Goal: Transaction & Acquisition: Purchase product/service

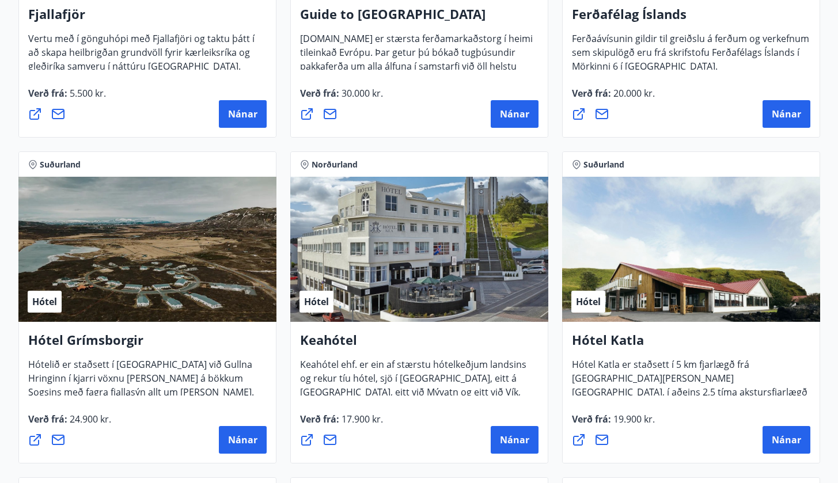
scroll to position [397, 0]
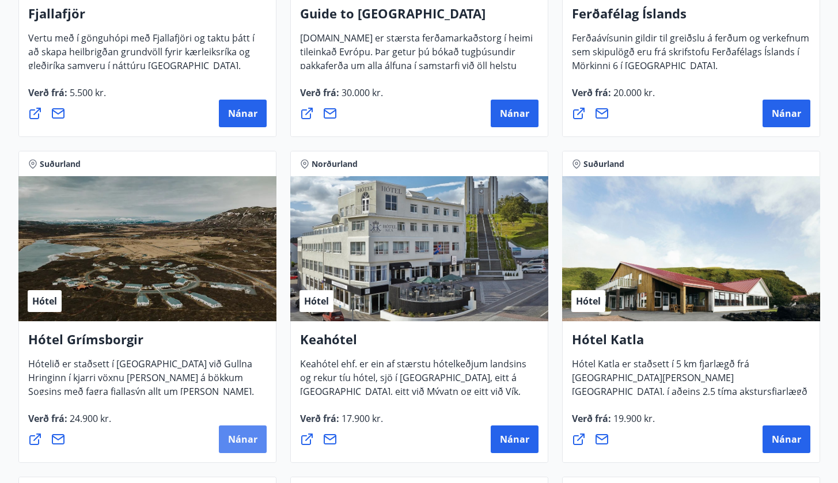
click at [256, 441] on span "Nánar" at bounding box center [242, 439] width 29 height 13
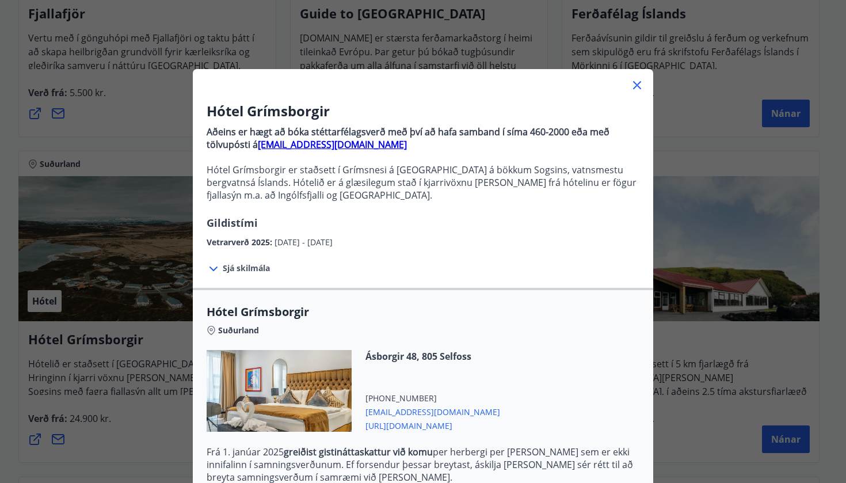
click at [466, 318] on span "Hótel Grímsborgir" at bounding box center [423, 312] width 433 height 16
click at [431, 428] on span "[URL][DOMAIN_NAME]" at bounding box center [433, 425] width 135 height 14
click at [676, 102] on div "Hótel Grímsborgir Aðeins er hægt að bóka stéttarfélagsverð með því að hafa samb…" at bounding box center [423, 241] width 846 height 483
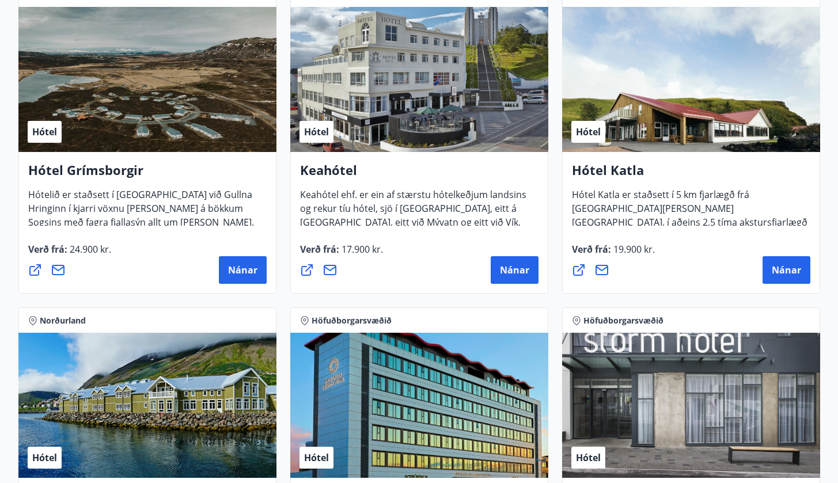
scroll to position [569, 0]
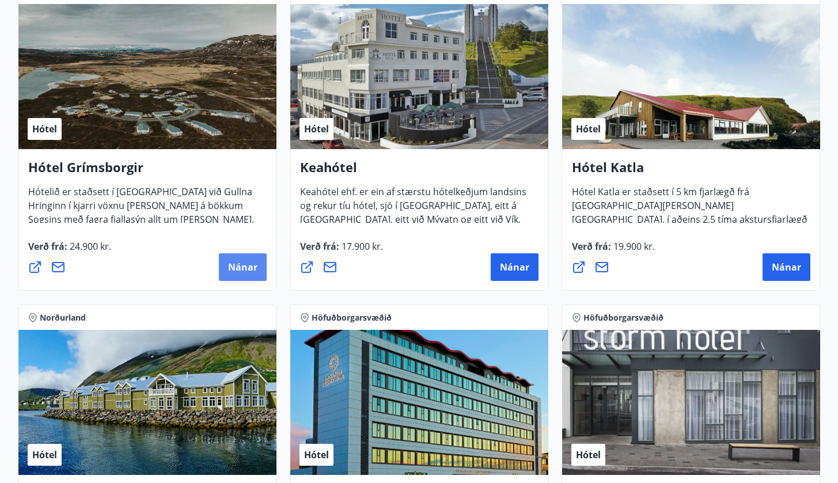
click at [253, 272] on span "Nánar" at bounding box center [242, 267] width 29 height 13
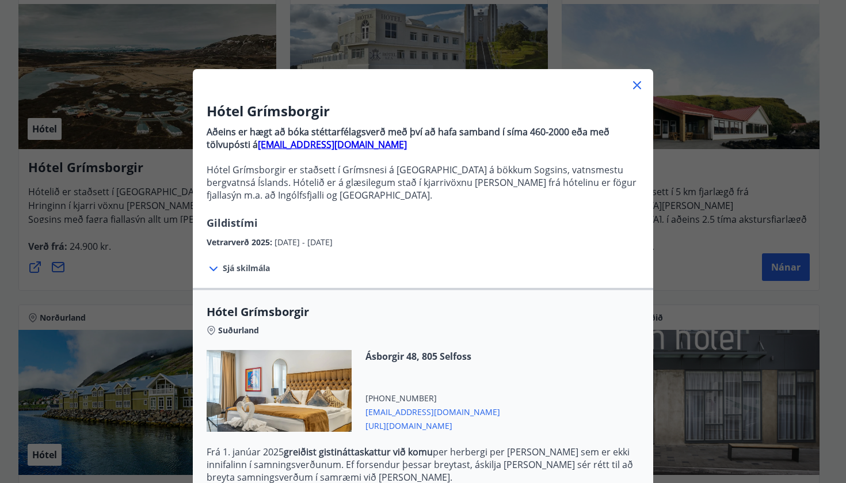
drag, startPoint x: 843, startPoint y: 32, endPoint x: 844, endPoint y: 60, distance: 28.3
click at [844, 60] on div at bounding box center [423, 241] width 846 height 483
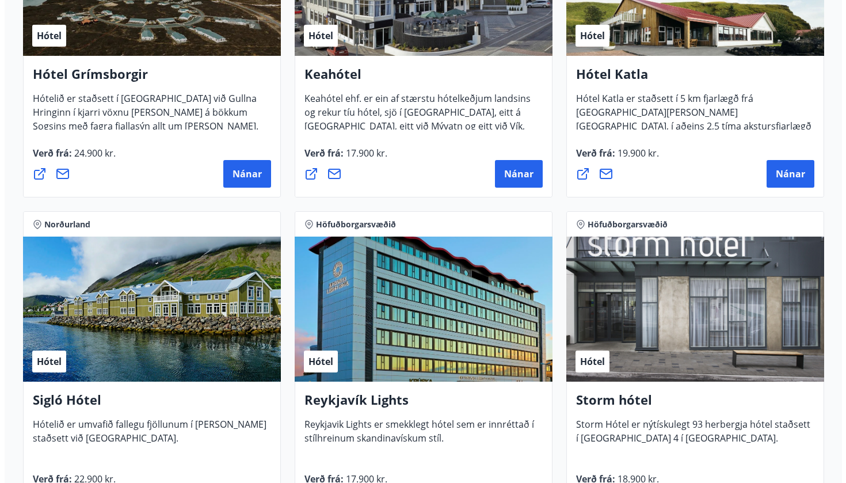
scroll to position [725, 0]
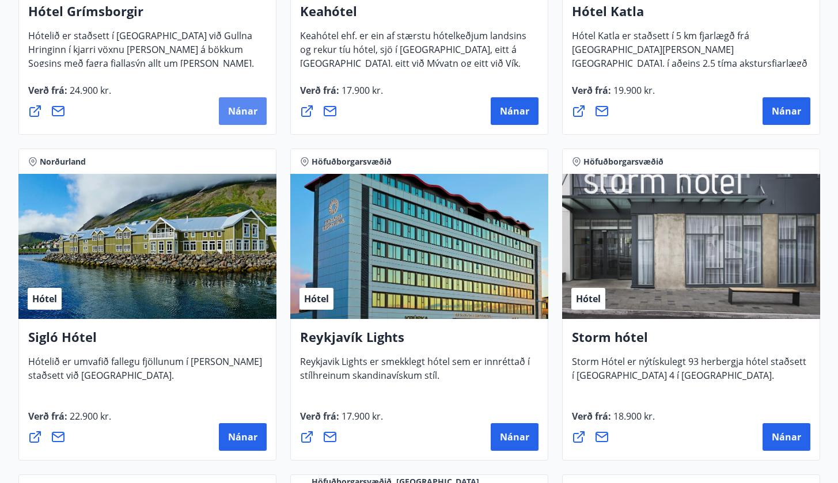
click at [246, 113] on span "Nánar" at bounding box center [242, 111] width 29 height 13
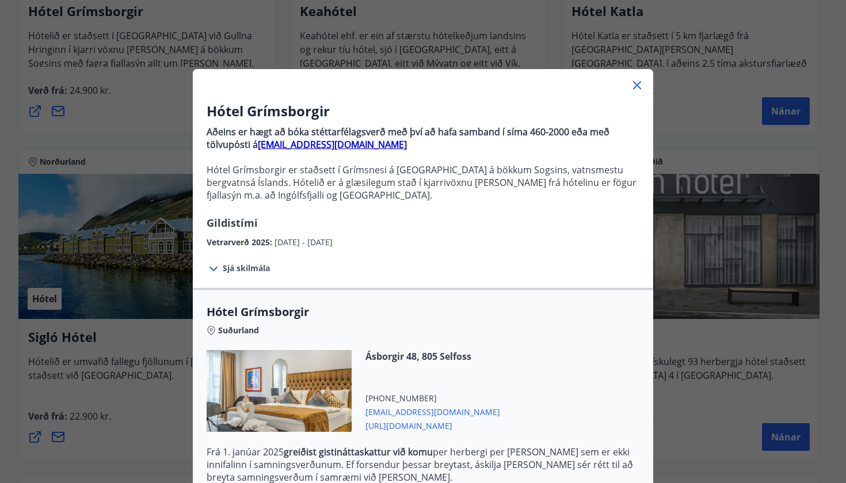
click at [474, 300] on div "Hótel Grímsborgir Suðurland Ásborgir 48, 805 Selfoss [PHONE_NUMBER] [EMAIL_ADDR…" at bounding box center [423, 481] width 460 height 387
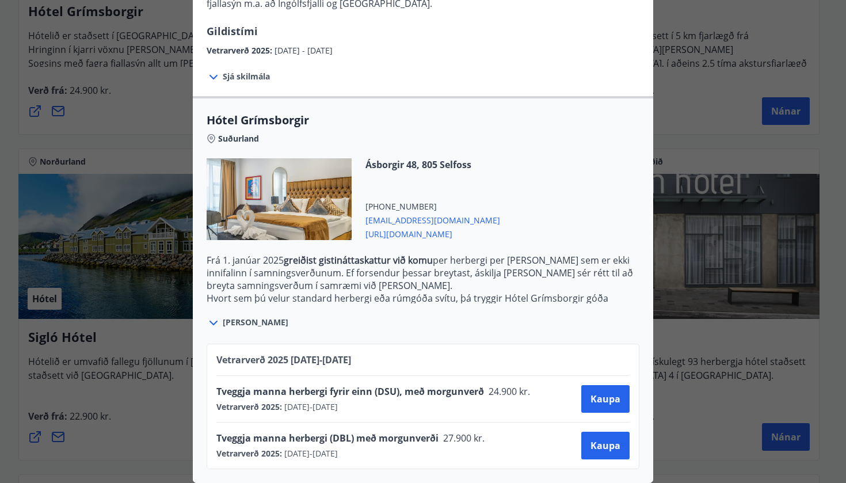
scroll to position [200, 0]
click at [592, 439] on span "Kaupa" at bounding box center [606, 445] width 30 height 13
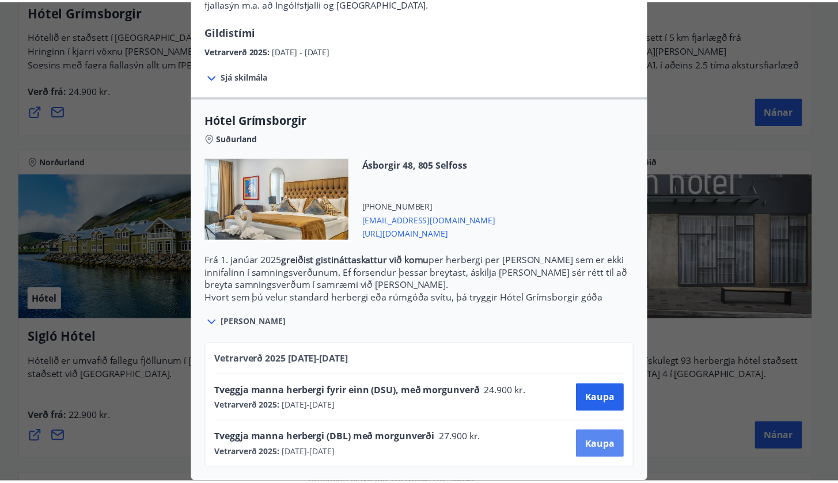
scroll to position [36, 0]
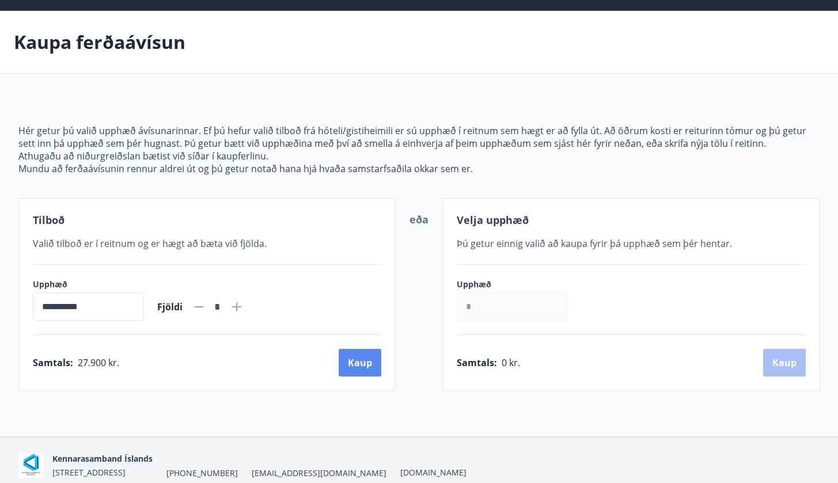
click at [370, 365] on button "Kaup" at bounding box center [359, 363] width 43 height 28
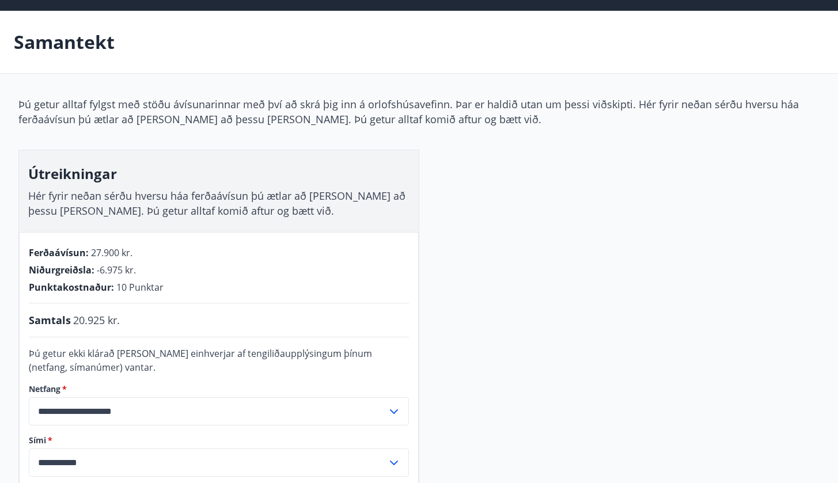
click at [481, 306] on div "**********" at bounding box center [418, 341] width 801 height 489
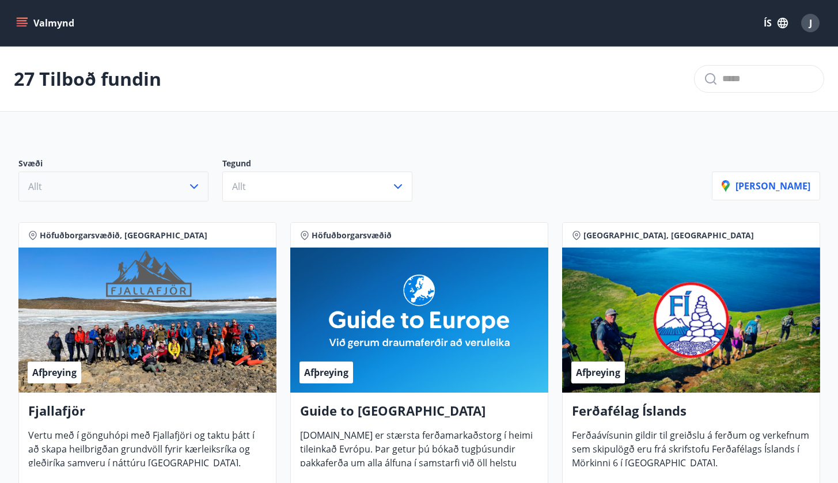
click at [196, 183] on icon "button" at bounding box center [194, 187] width 14 height 14
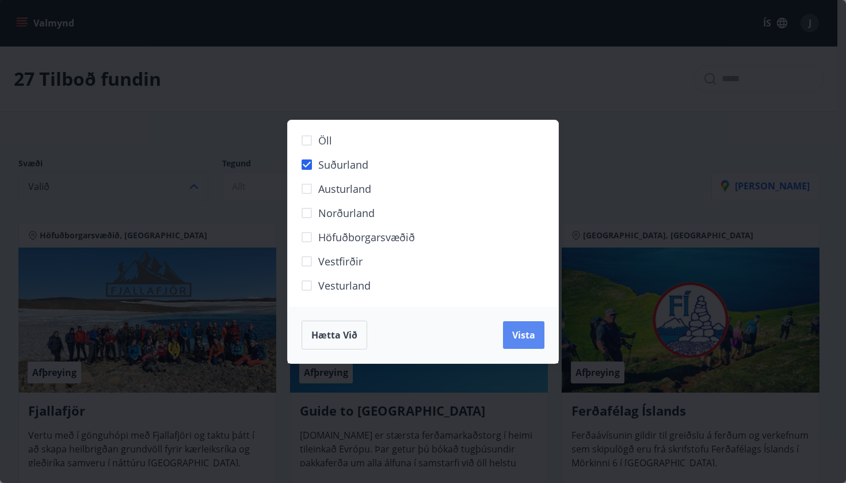
click at [522, 333] on span "Vista" at bounding box center [523, 335] width 23 height 13
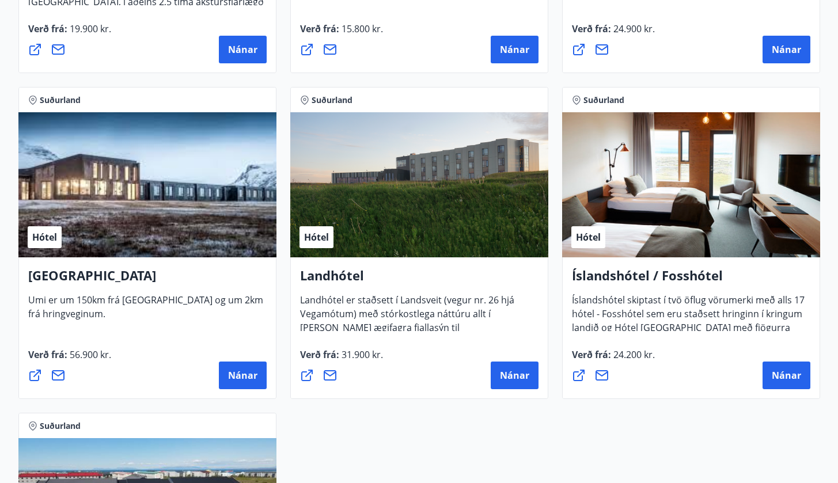
scroll to position [814, 0]
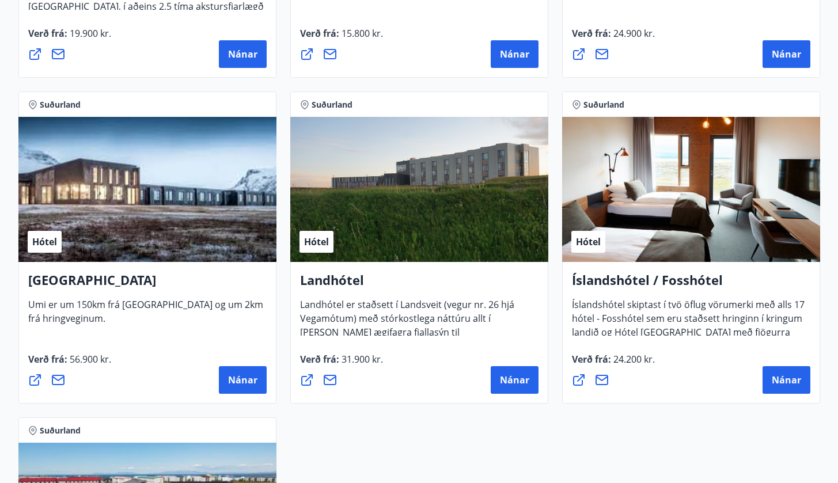
click at [580, 378] on icon at bounding box center [579, 380] width 14 height 14
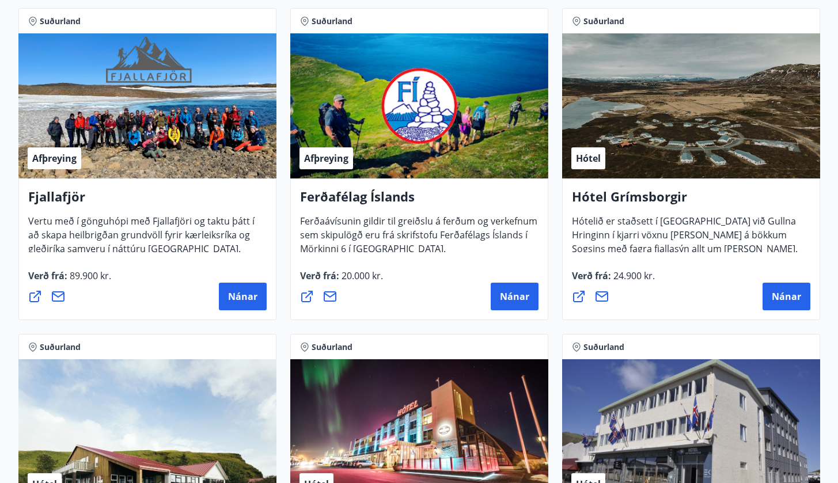
scroll to position [229, 0]
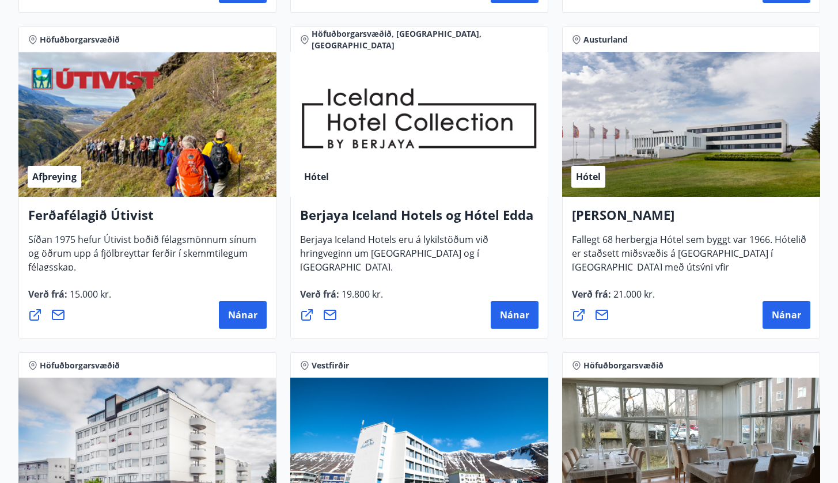
scroll to position [1177, 0]
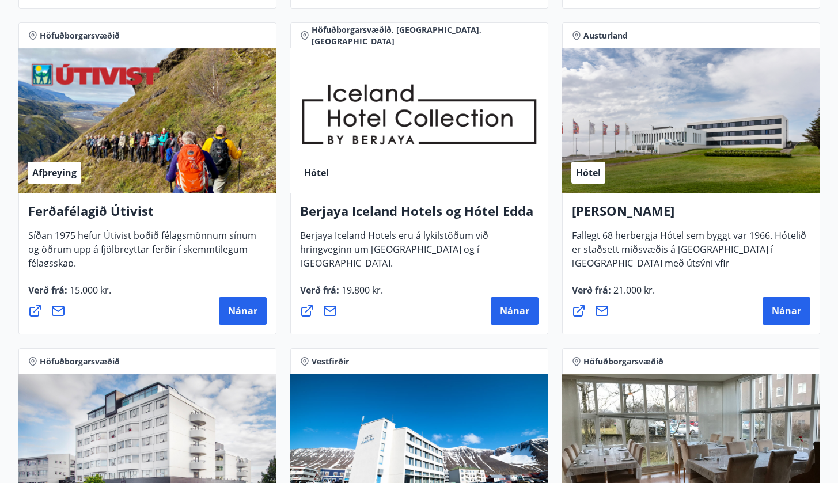
click at [385, 174] on div "Hótel" at bounding box center [419, 120] width 258 height 145
click at [310, 314] on icon at bounding box center [307, 311] width 12 height 12
